Goal: Find specific page/section: Find specific page/section

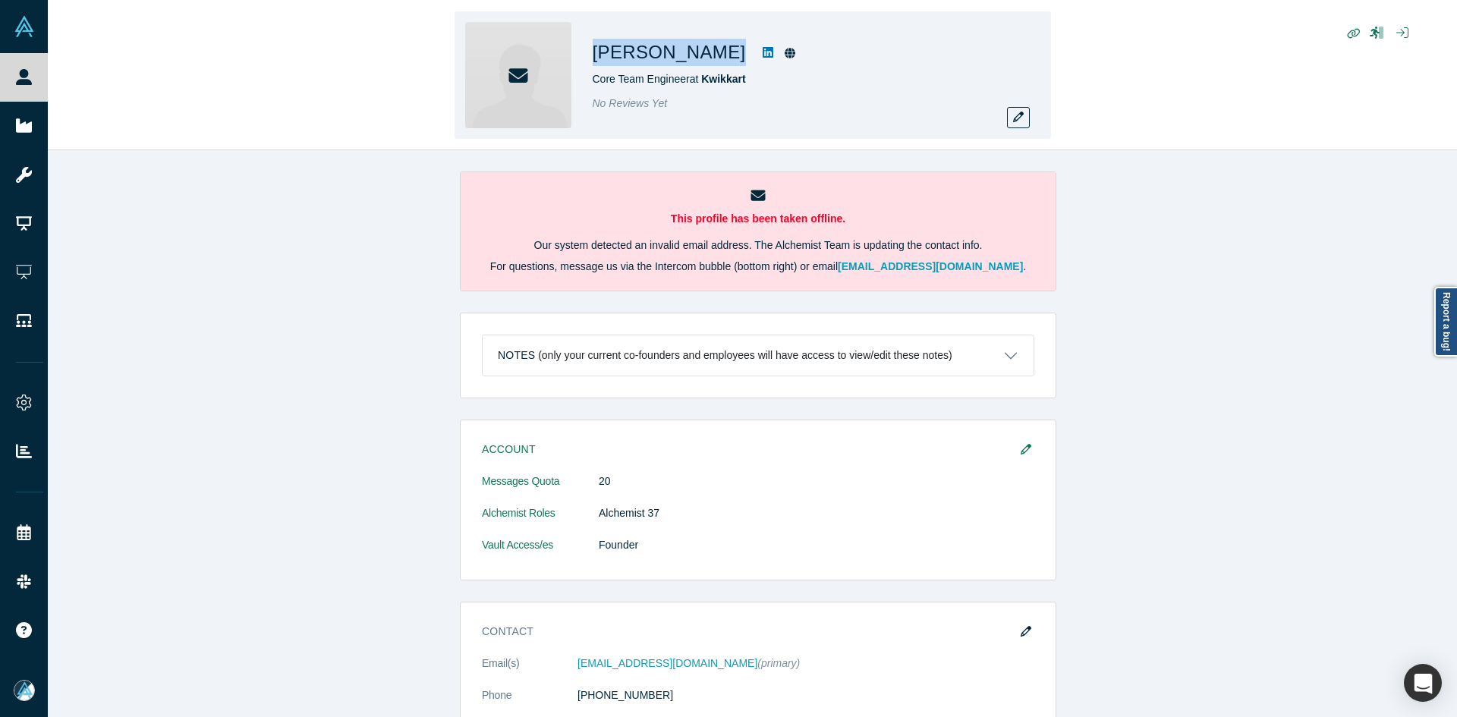
drag, startPoint x: 694, startPoint y: 56, endPoint x: 595, endPoint y: 55, distance: 99.4
click at [595, 55] on h1 "[PERSON_NAME]" at bounding box center [669, 52] width 153 height 27
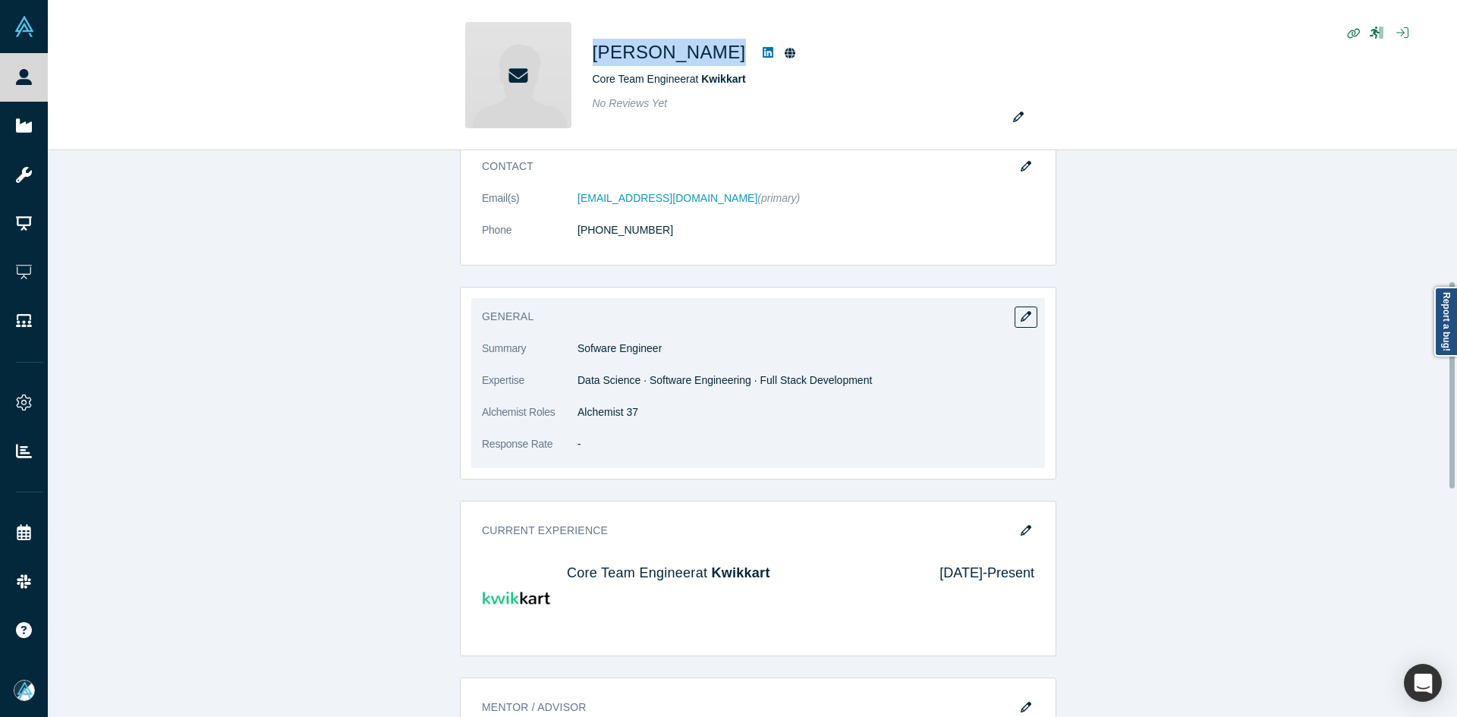
scroll to position [303, 0]
